Goal: Task Accomplishment & Management: Complete application form

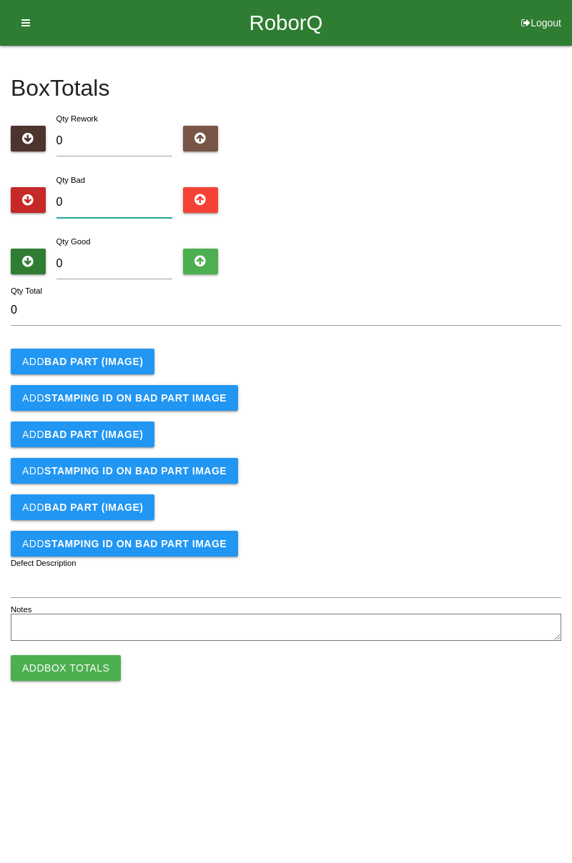
click at [129, 206] on input "0" at bounding box center [114, 202] width 117 height 31
type input "2"
click at [140, 264] on input "0" at bounding box center [114, 264] width 117 height 31
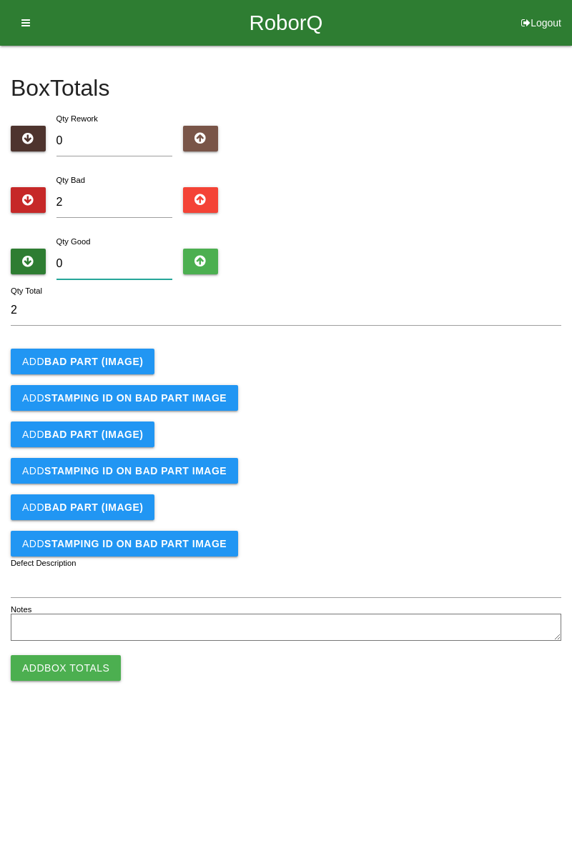
type input "8"
type input "10"
type input "82"
type input "84"
type input "82"
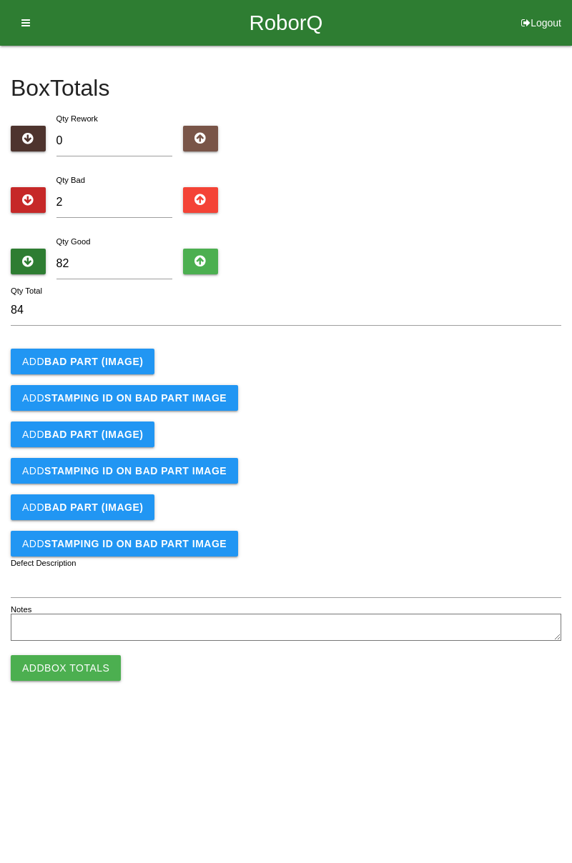
click at [117, 349] on button "Add BAD PART (IMAGE)" at bounding box center [83, 362] width 144 height 26
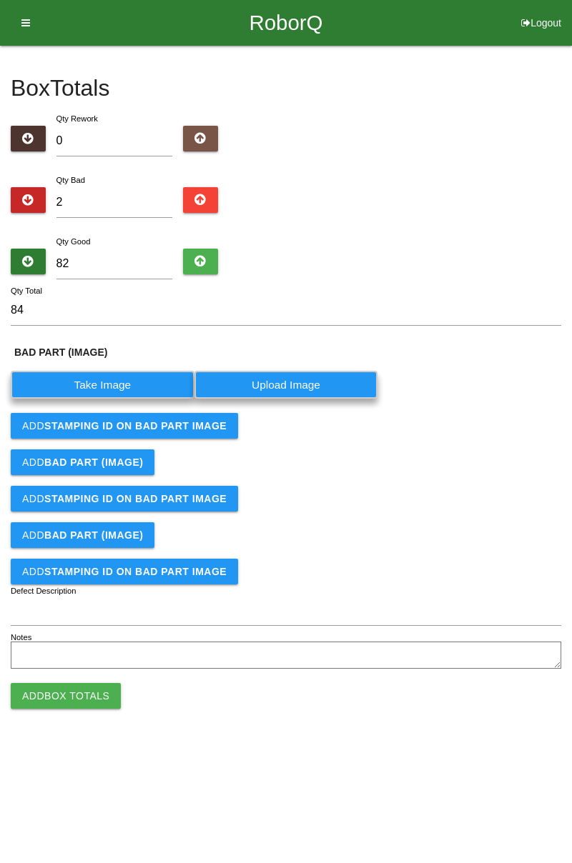
click at [107, 385] on label "Take Image" at bounding box center [103, 385] width 184 height 28
click at [0, 0] on \(IMAGE\) "Take Image" at bounding box center [0, 0] width 0 height 0
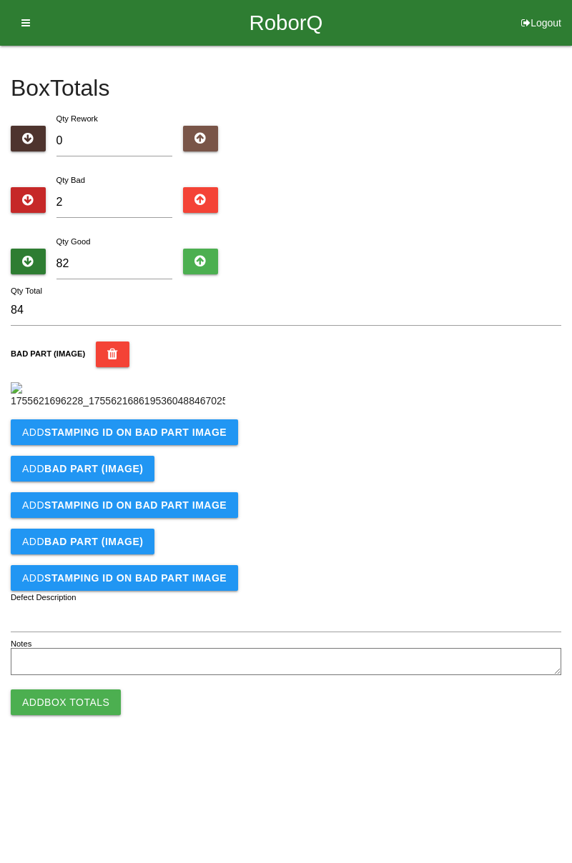
click at [190, 438] on b "STAMPING ID on BAD PART Image" at bounding box center [135, 432] width 182 height 11
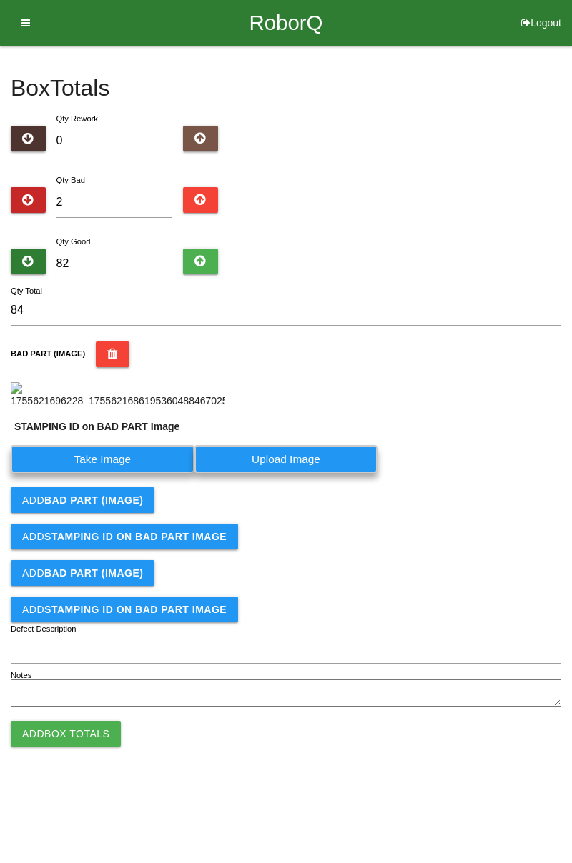
click at [137, 473] on label "Take Image" at bounding box center [103, 459] width 184 height 28
click at [0, 0] on PART "Take Image" at bounding box center [0, 0] width 0 height 0
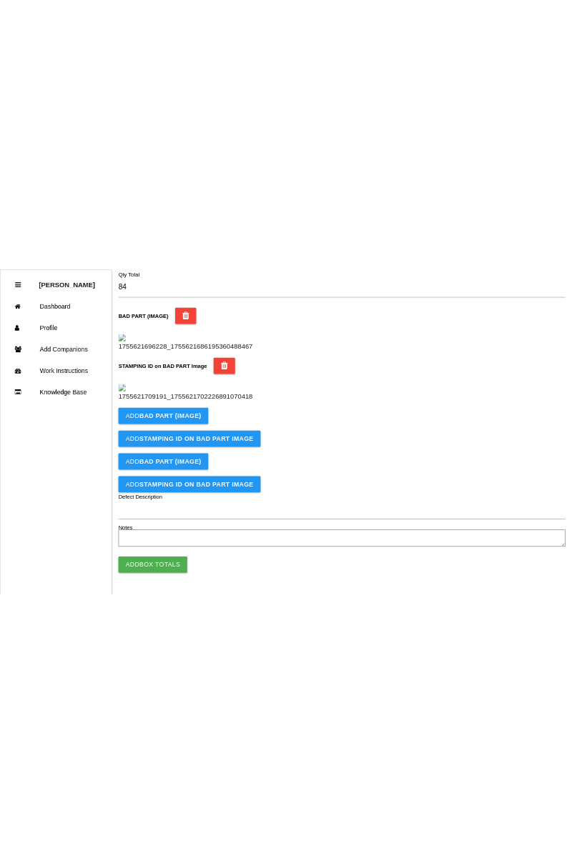
scroll to position [314, 0]
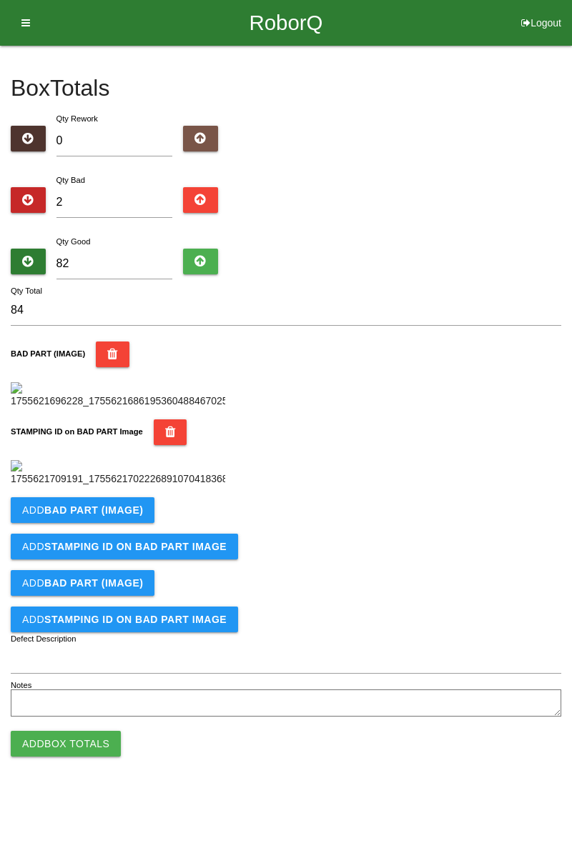
click at [125, 523] on button "Add BAD PART (IMAGE)" at bounding box center [83, 510] width 144 height 26
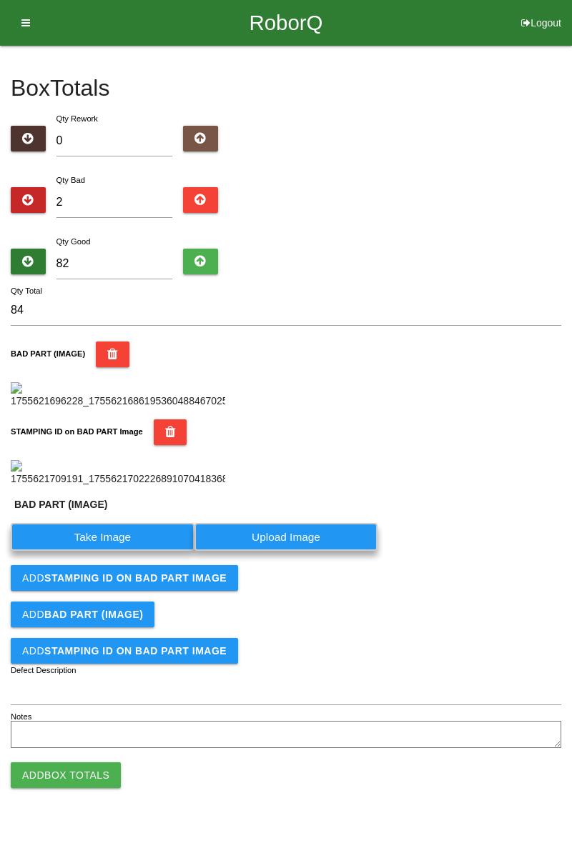
click at [132, 551] on label "Take Image" at bounding box center [103, 537] width 184 height 28
click at [0, 0] on \(IMAGE\) "Take Image" at bounding box center [0, 0] width 0 height 0
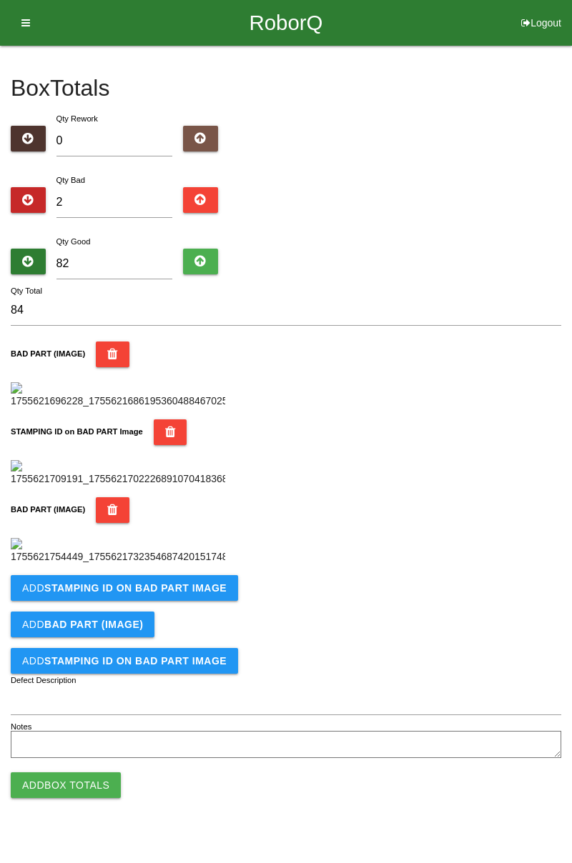
scroll to position [549, 0]
click at [161, 594] on b "STAMPING ID on BAD PART Image" at bounding box center [135, 588] width 182 height 11
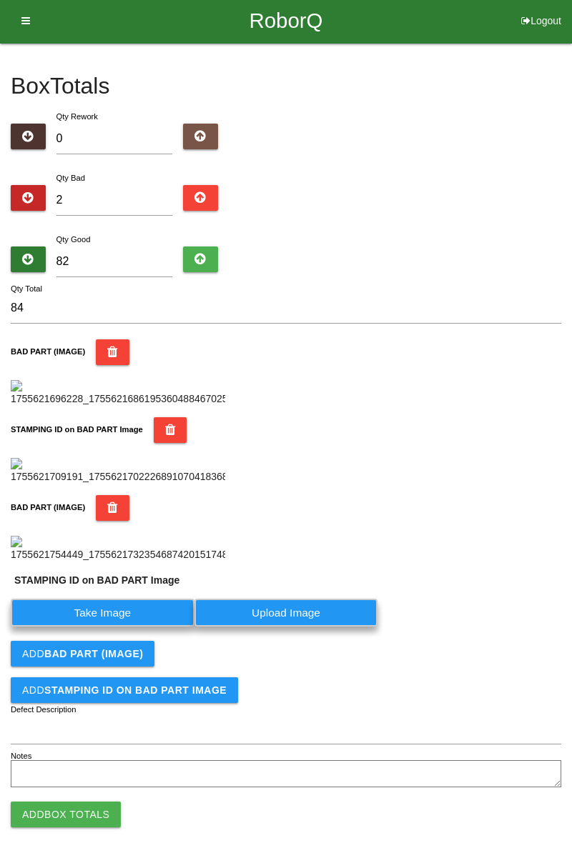
click at [134, 627] on label "Take Image" at bounding box center [103, 613] width 184 height 28
click at [0, 0] on PART "Take Image" at bounding box center [0, 0] width 0 height 0
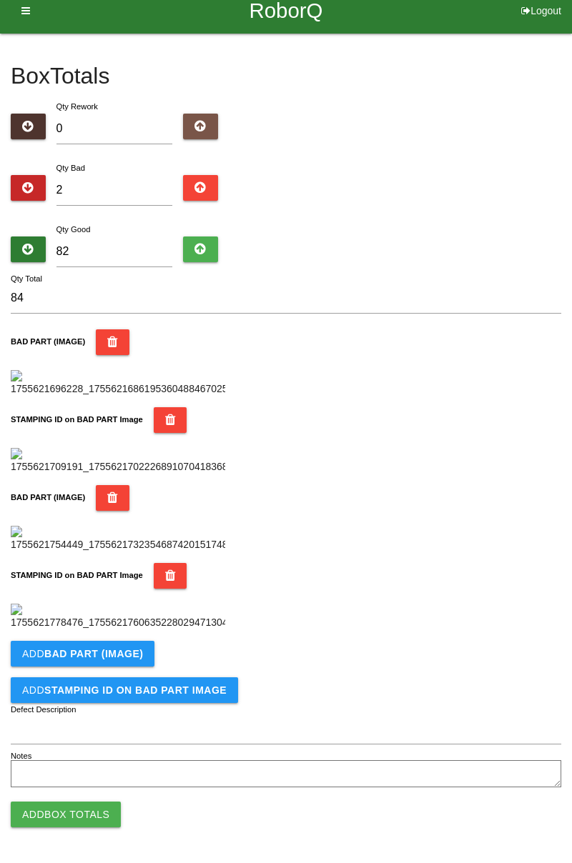
scroll to position [783, 0]
click at [90, 811] on button "Add Box Totals" at bounding box center [66, 815] width 110 height 26
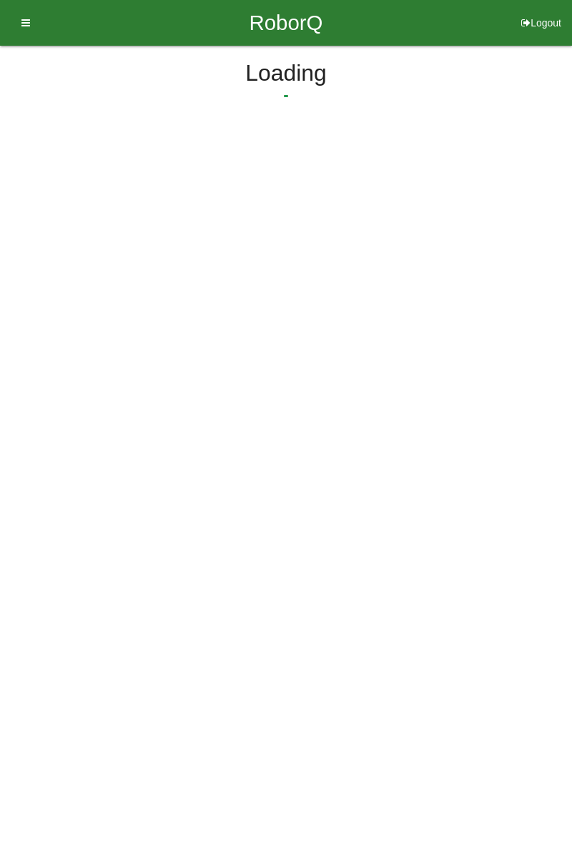
scroll to position [0, 0]
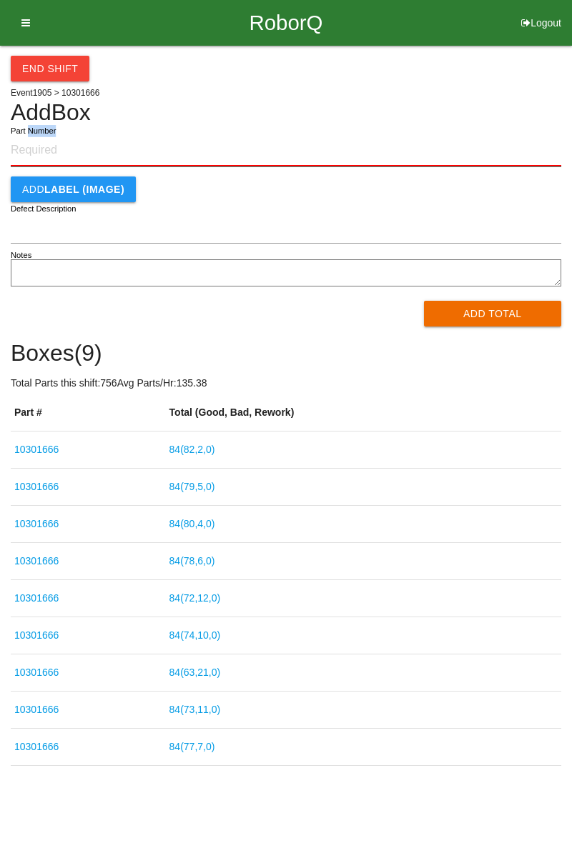
click at [170, 136] on input "Part Number" at bounding box center [286, 150] width 550 height 31
paste input "10301666"
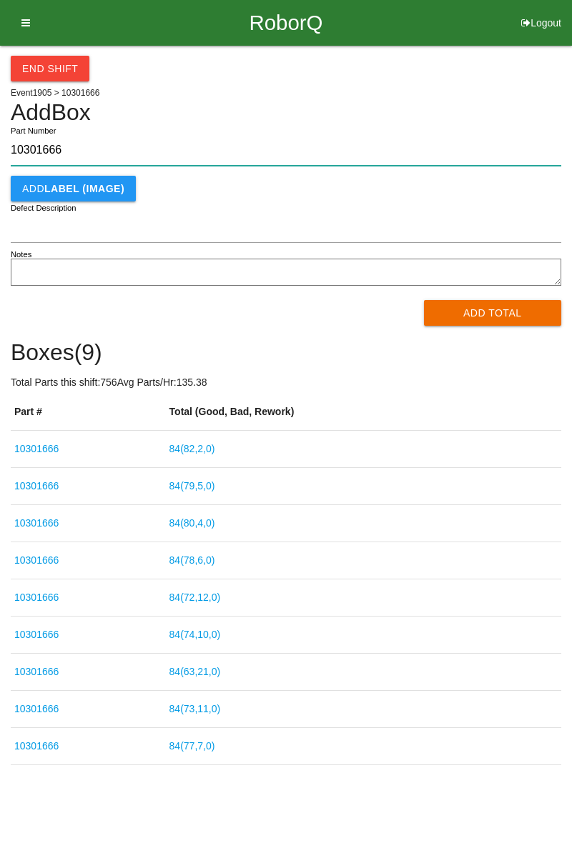
type input "10301666"
click at [522, 320] on button "Add Total" at bounding box center [493, 313] width 138 height 26
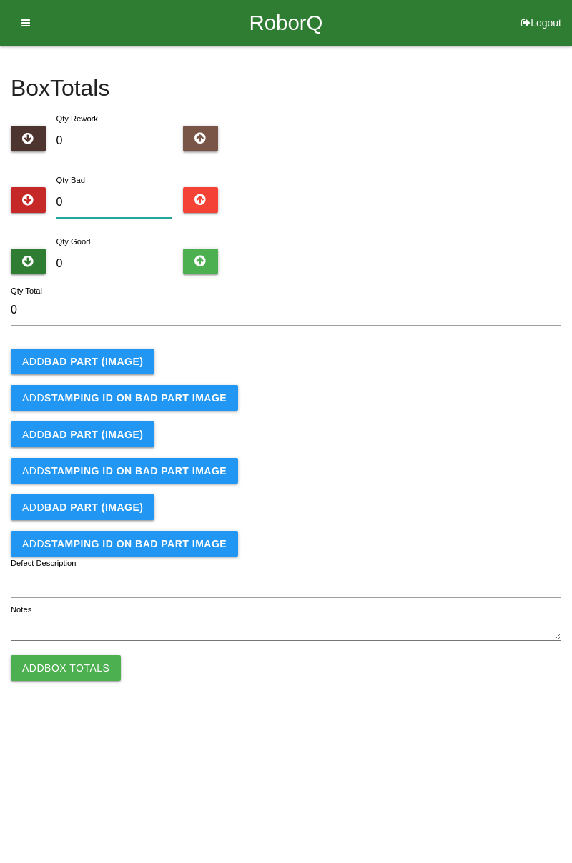
click at [134, 199] on input "0" at bounding box center [114, 202] width 117 height 31
type input "5"
click at [137, 267] on input "0" at bounding box center [114, 264] width 117 height 31
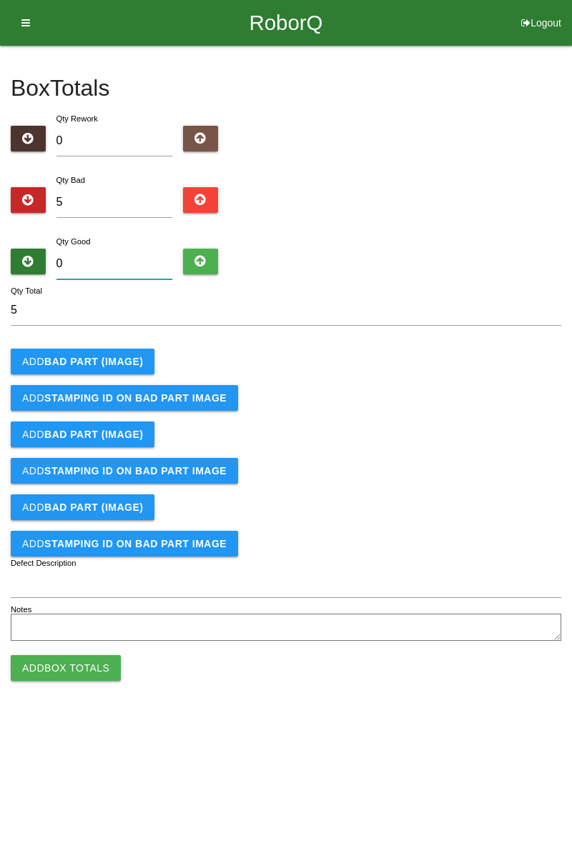
type input "7"
type input "12"
type input "79"
type input "84"
type input "79"
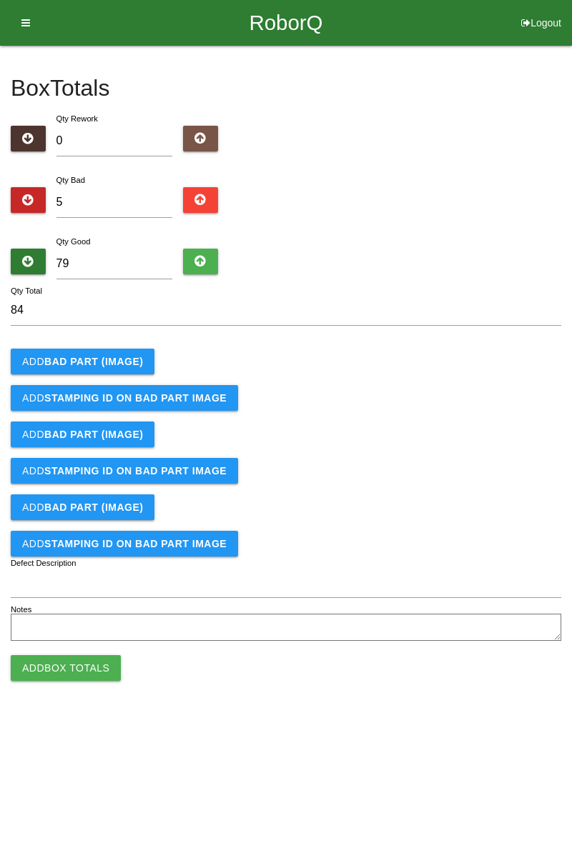
click at [116, 357] on b "BAD PART (IMAGE)" at bounding box center [93, 361] width 99 height 11
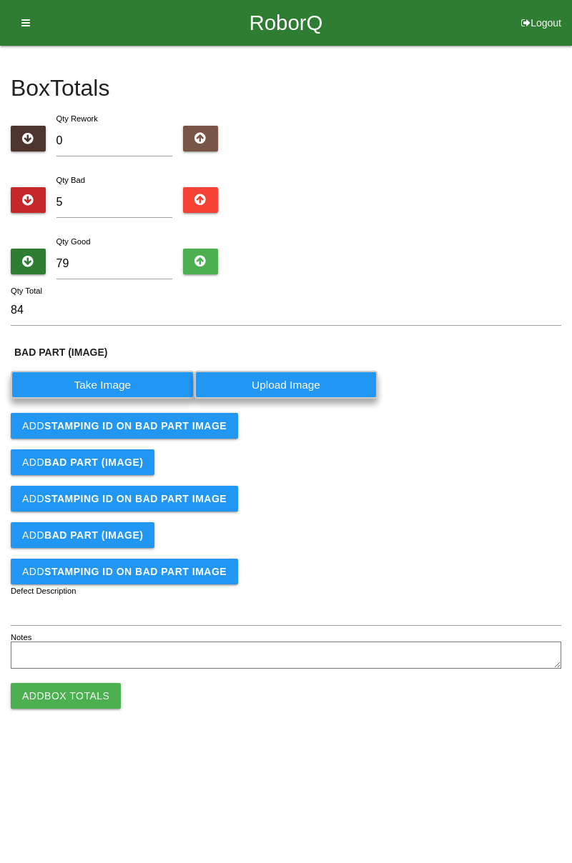
click at [126, 385] on label "Take Image" at bounding box center [103, 385] width 184 height 28
click at [0, 0] on \(IMAGE\) "Take Image" at bounding box center [0, 0] width 0 height 0
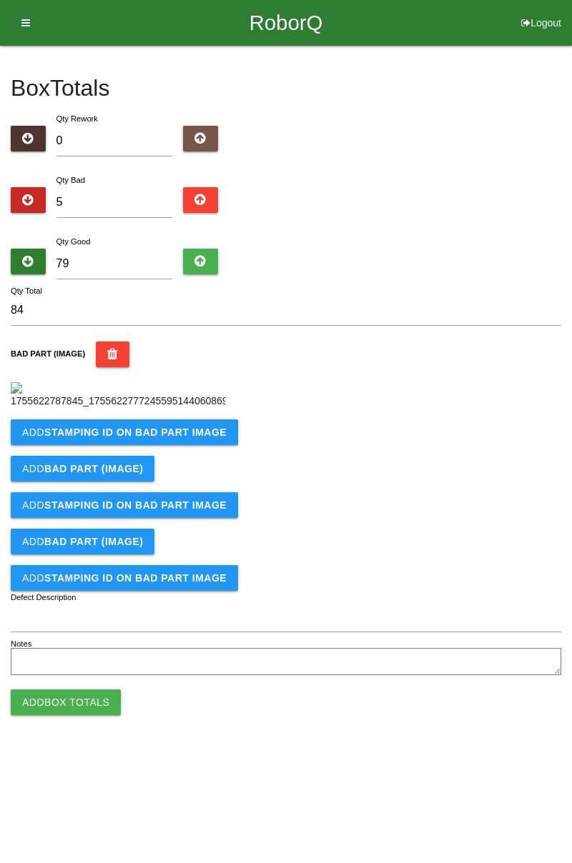
click at [176, 438] on b "STAMPING ID on BAD PART Image" at bounding box center [135, 432] width 182 height 11
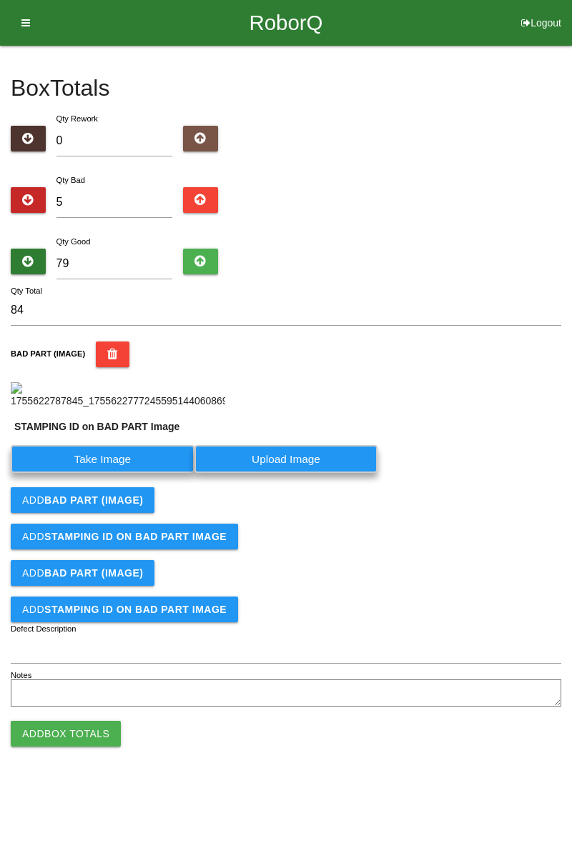
click at [134, 473] on label "Take Image" at bounding box center [103, 459] width 184 height 28
click at [0, 0] on PART "Take Image" at bounding box center [0, 0] width 0 height 0
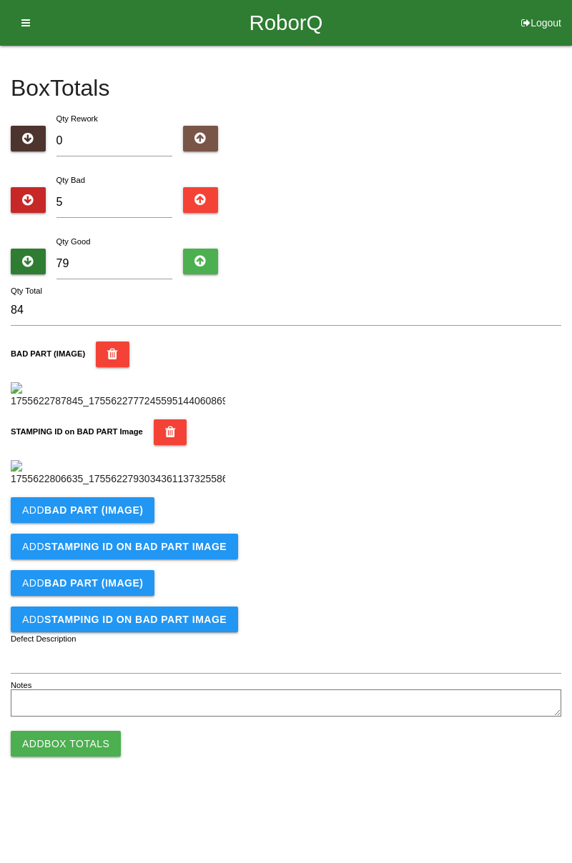
scroll to position [314, 0]
click at [118, 516] on b "BAD PART (IMAGE)" at bounding box center [93, 510] width 99 height 11
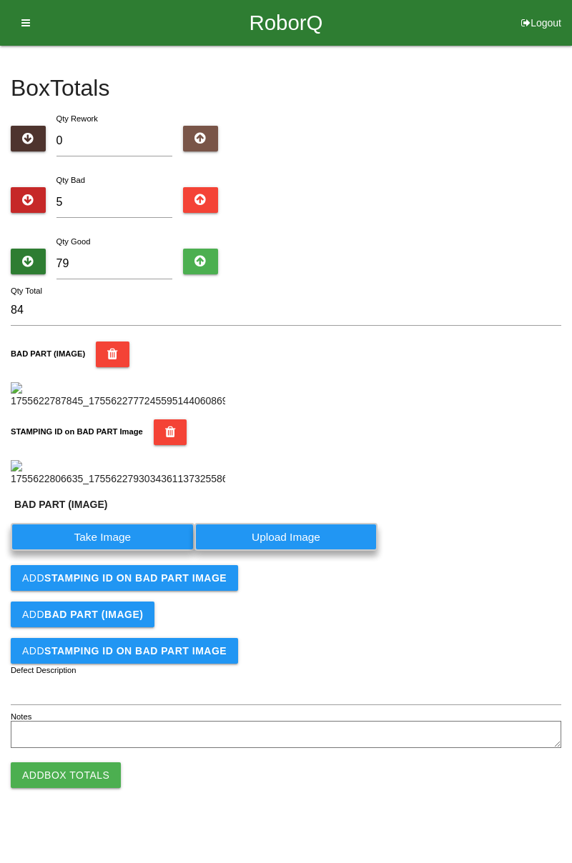
click at [124, 551] on label "Take Image" at bounding box center [103, 537] width 184 height 28
click at [0, 0] on \(IMAGE\) "Take Image" at bounding box center [0, 0] width 0 height 0
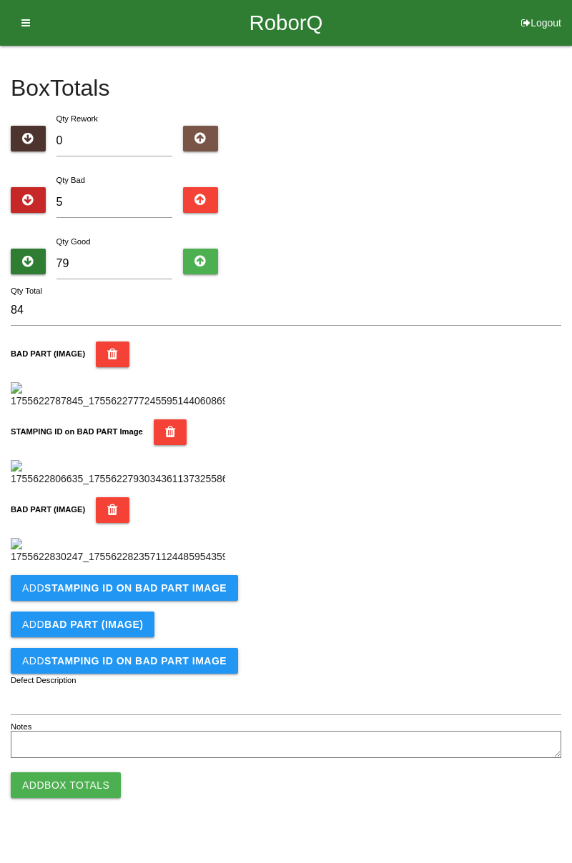
scroll to position [549, 0]
click at [170, 594] on b "STAMPING ID on BAD PART Image" at bounding box center [135, 588] width 182 height 11
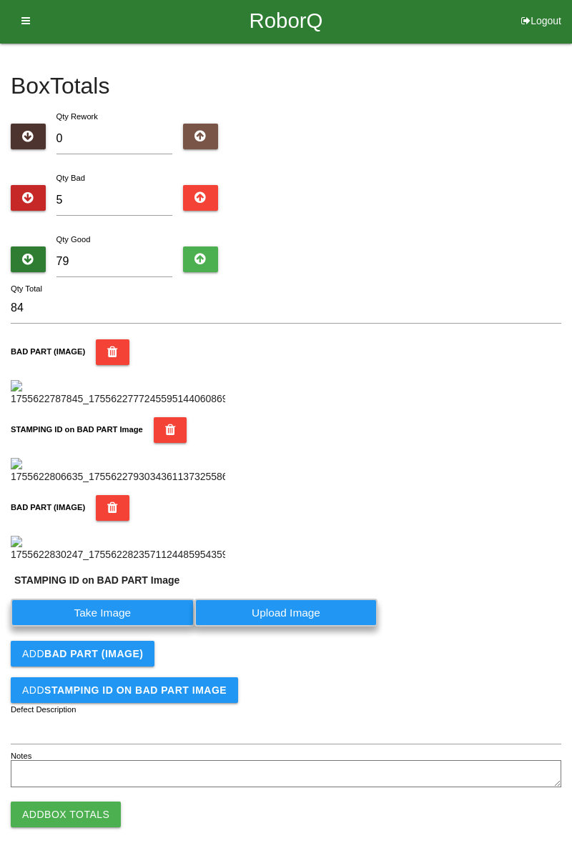
click at [116, 627] on label "Take Image" at bounding box center [103, 613] width 184 height 28
click at [0, 0] on PART "Take Image" at bounding box center [0, 0] width 0 height 0
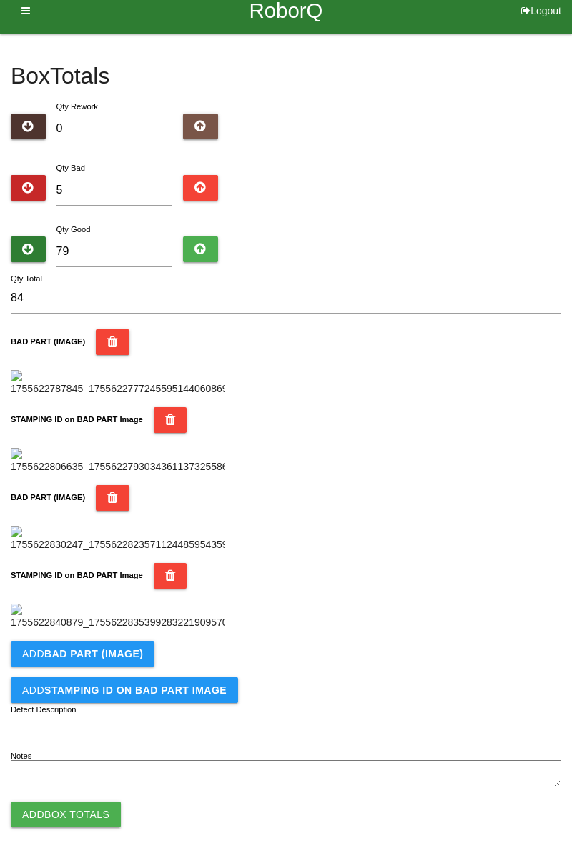
scroll to position [783, 0]
click at [125, 658] on b "BAD PART (IMAGE)" at bounding box center [93, 653] width 99 height 11
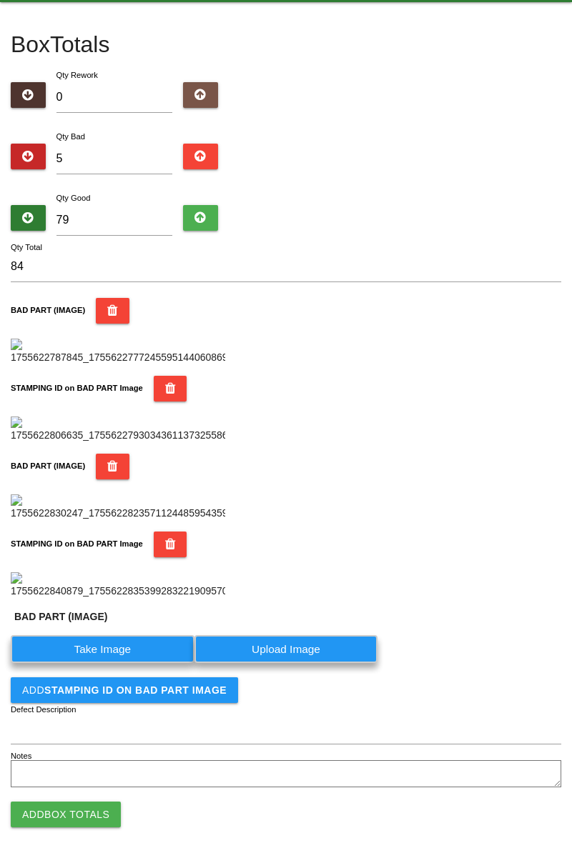
click at [141, 663] on label "Take Image" at bounding box center [103, 649] width 184 height 28
click at [0, 0] on \(IMAGE\) "Take Image" at bounding box center [0, 0] width 0 height 0
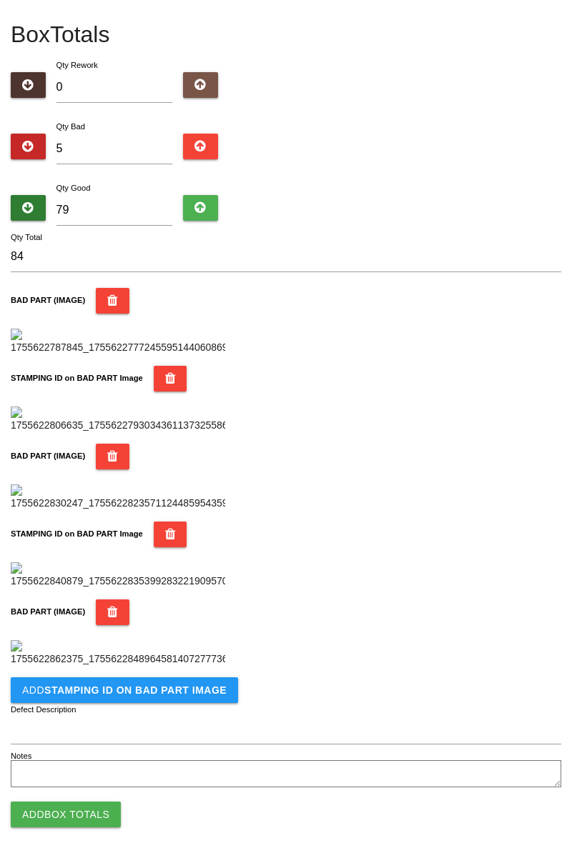
scroll to position [1018, 0]
click at [182, 701] on button "Add STAMPING ID on BAD PART Image" at bounding box center [124, 691] width 227 height 26
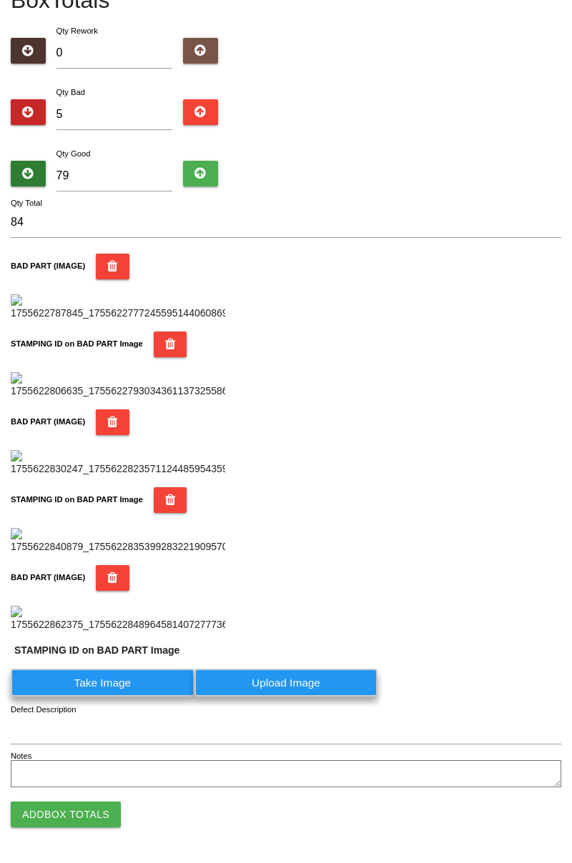
click at [136, 697] on label "Take Image" at bounding box center [103, 683] width 184 height 28
click at [0, 0] on PART "Take Image" at bounding box center [0, 0] width 0 height 0
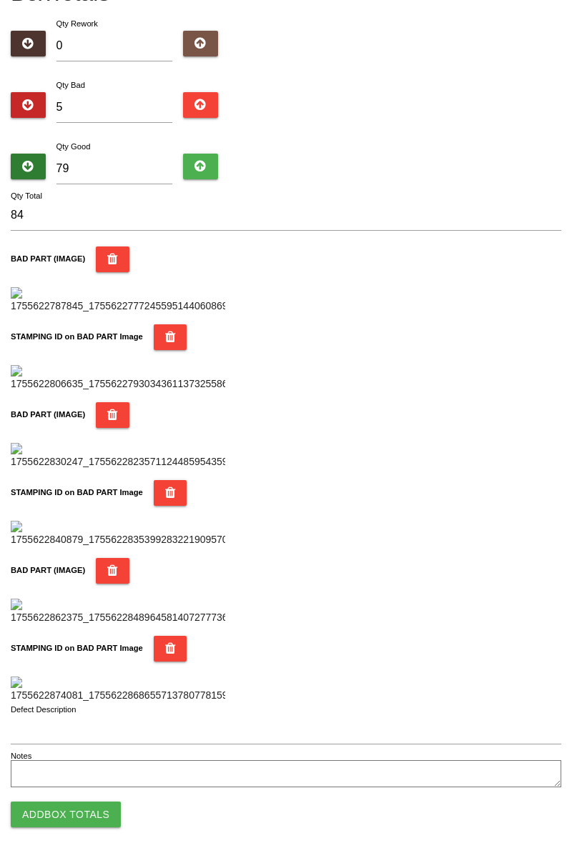
scroll to position [1252, 0]
click at [86, 846] on html "RoborQ Logout [PERSON_NAME] Dashboard Profile Add Companions Work Instructions …" at bounding box center [286, 384] width 572 height 958
click at [102, 811] on button "Add Box Totals" at bounding box center [66, 815] width 110 height 26
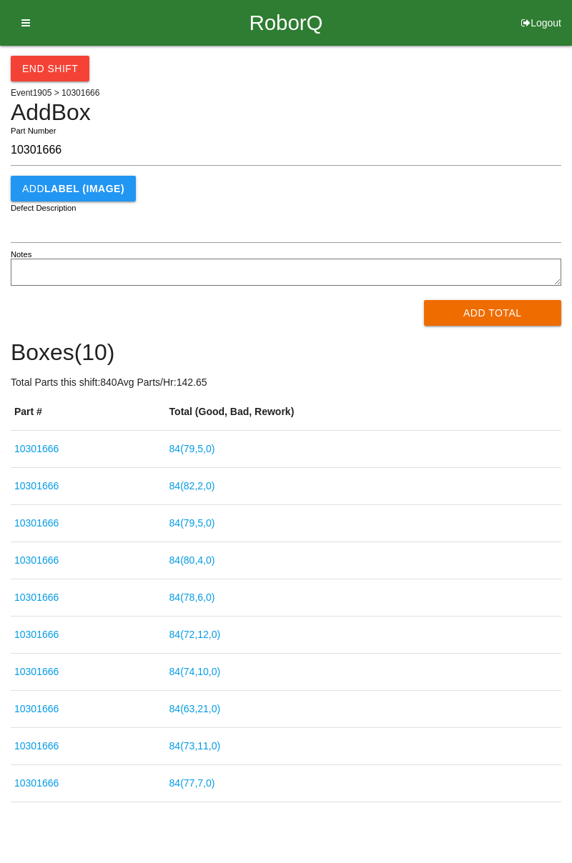
type input "10301666"
